Goal: Check status: Check status

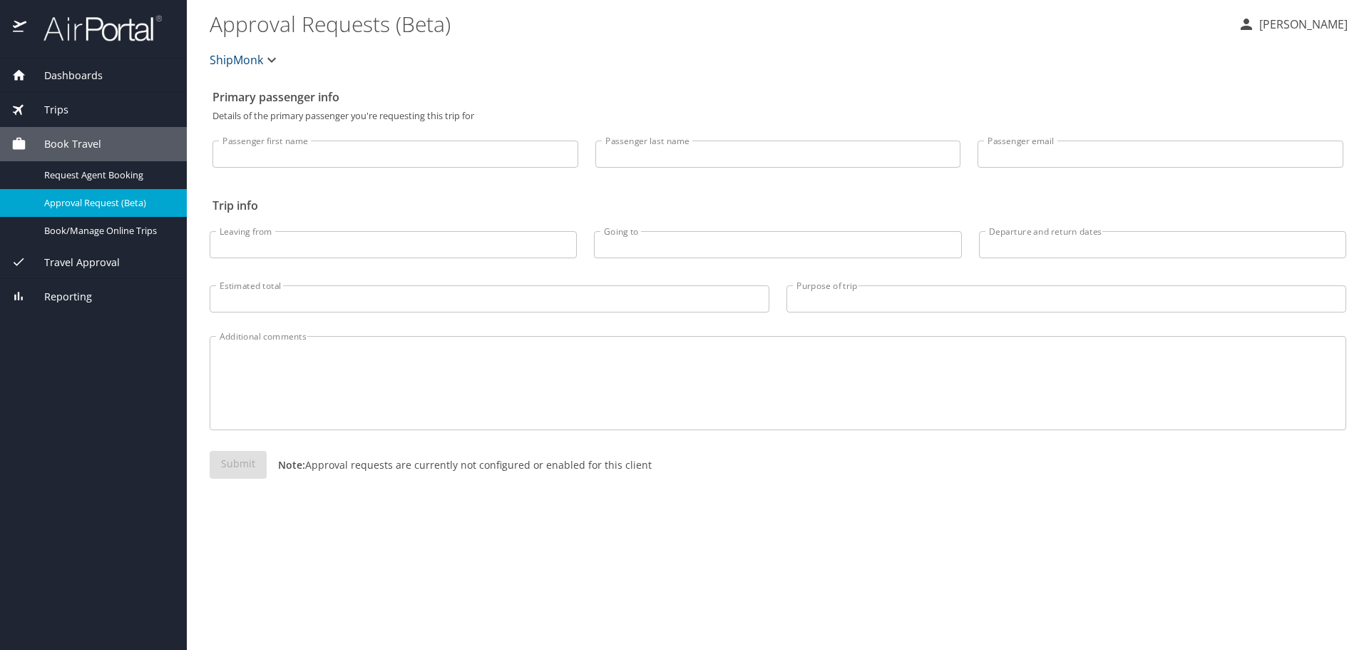
click at [71, 110] on div "Trips" at bounding box center [93, 110] width 164 height 16
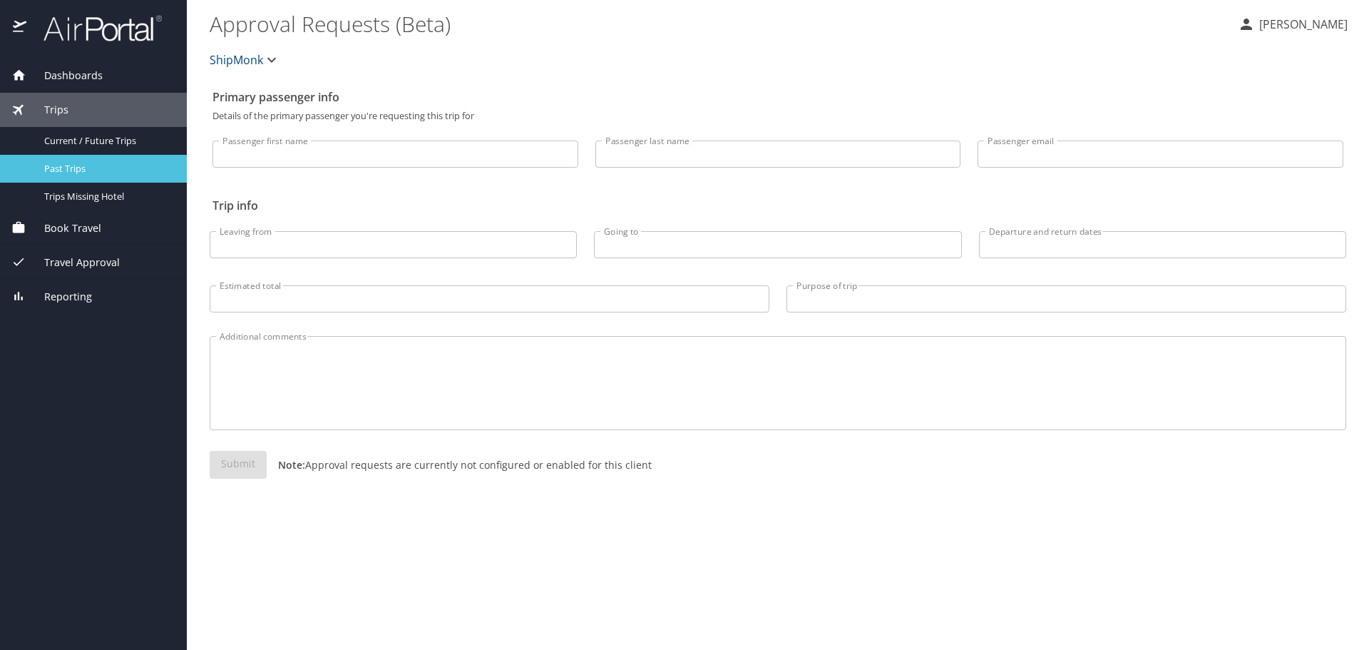
click at [67, 170] on span "Past Trips" at bounding box center [107, 169] width 126 height 14
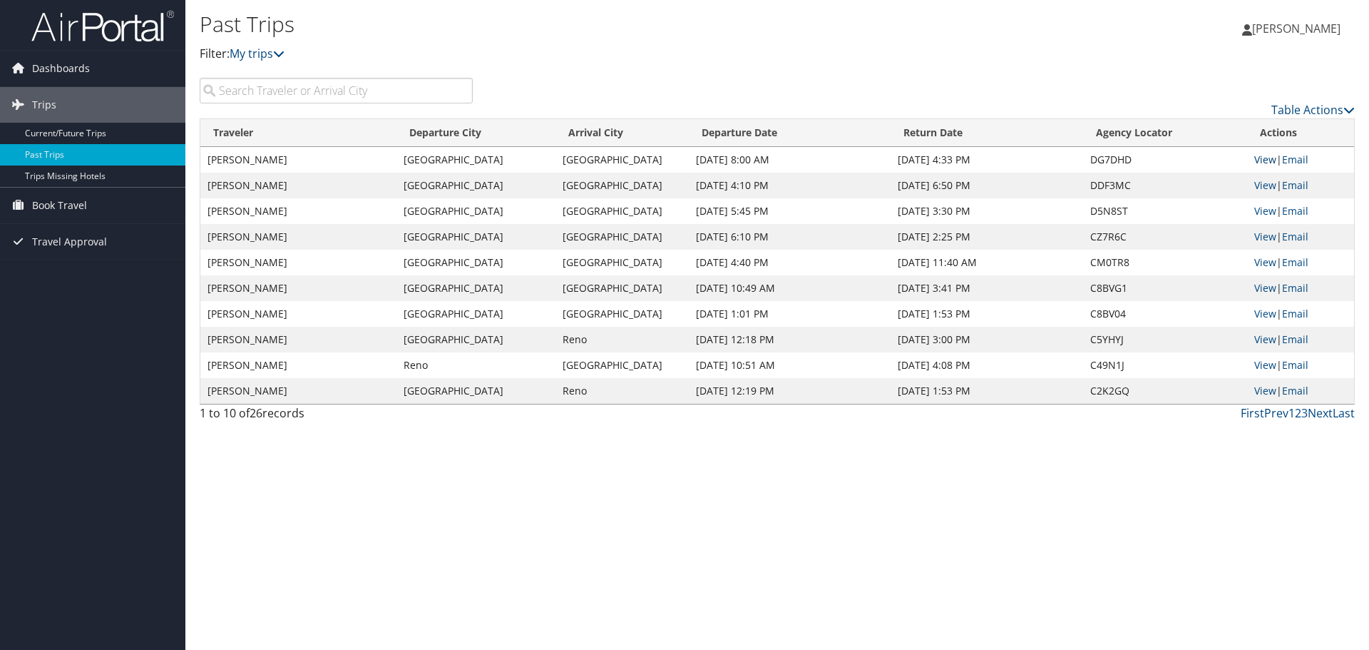
click at [1267, 160] on link "View" at bounding box center [1266, 160] width 22 height 14
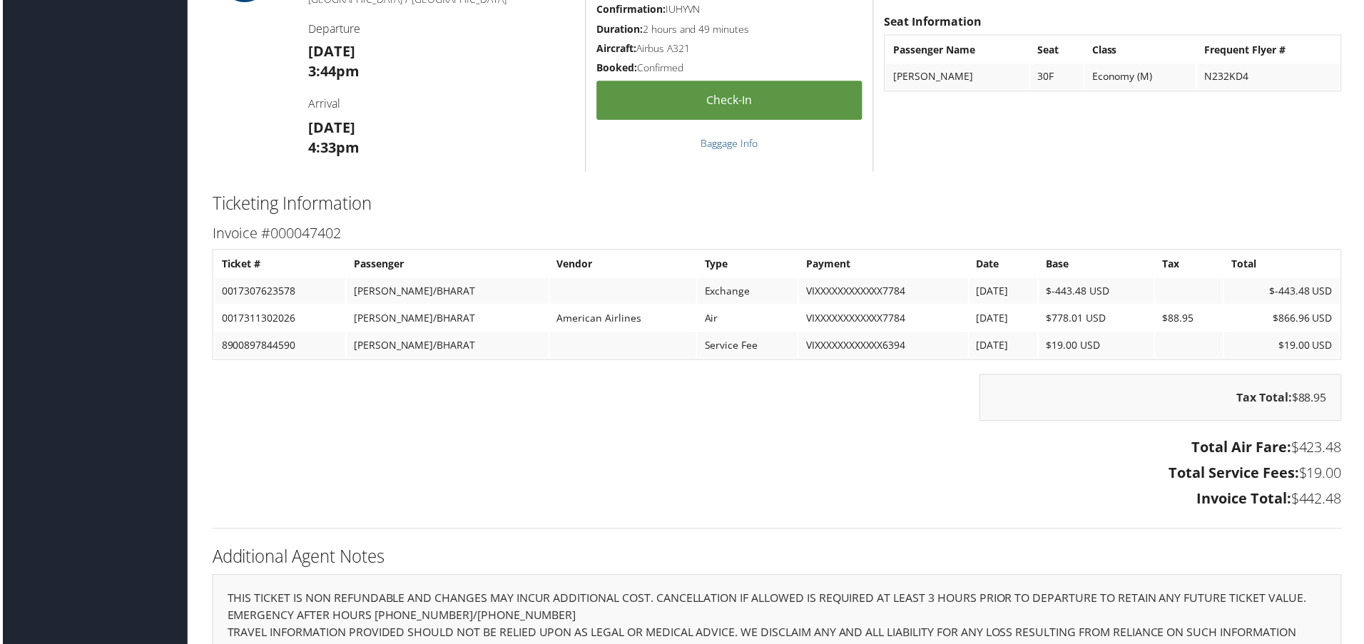
scroll to position [1136, 0]
